Goal: Find specific page/section: Find specific page/section

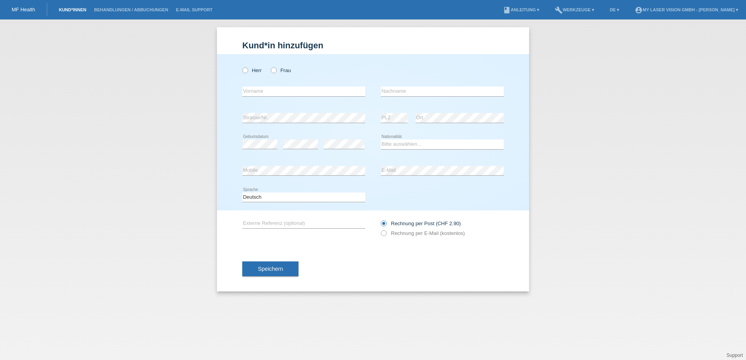
click at [72, 8] on link "Kund*innen" at bounding box center [72, 9] width 35 height 5
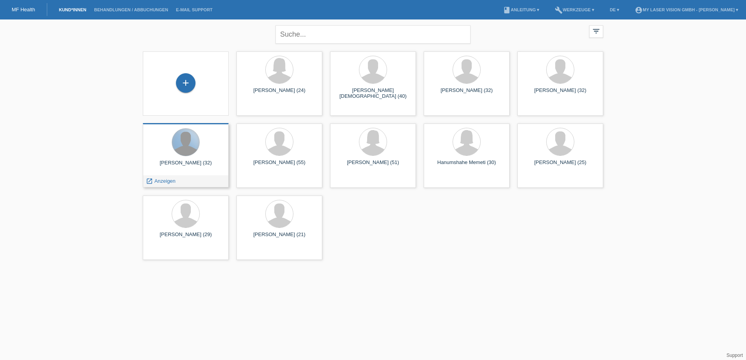
click at [183, 154] on div at bounding box center [185, 142] width 27 height 27
click at [165, 179] on span "Anzeigen" at bounding box center [164, 181] width 21 height 6
